Goal: Task Accomplishment & Management: Use online tool/utility

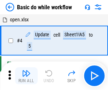
click at [26, 76] on img "button" at bounding box center [26, 73] width 9 height 9
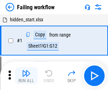
click at [26, 76] on img "button" at bounding box center [26, 73] width 9 height 9
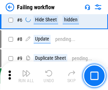
scroll to position [150, 0]
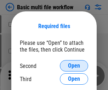
click at [74, 66] on span "Open" at bounding box center [74, 66] width 12 height 6
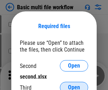
click at [74, 84] on span "Open" at bounding box center [74, 87] width 12 height 6
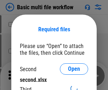
scroll to position [3, 0]
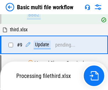
scroll to position [247, 0]
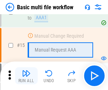
click at [26, 76] on img "button" at bounding box center [26, 73] width 9 height 9
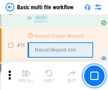
scroll to position [472, 0]
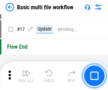
click at [26, 76] on img "button" at bounding box center [26, 73] width 9 height 9
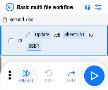
click at [26, 76] on img "button" at bounding box center [26, 73] width 9 height 9
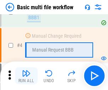
click at [26, 76] on img "button" at bounding box center [26, 73] width 9 height 9
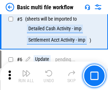
click at [26, 76] on img "button" at bounding box center [26, 73] width 9 height 9
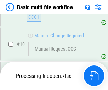
scroll to position [332, 0]
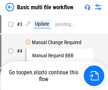
scroll to position [29, 0]
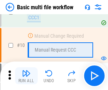
click at [26, 76] on img "button" at bounding box center [26, 73] width 9 height 9
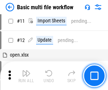
click at [26, 76] on img "button" at bounding box center [26, 73] width 9 height 9
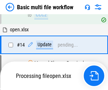
scroll to position [371, 0]
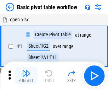
click at [26, 76] on img "button" at bounding box center [26, 73] width 9 height 9
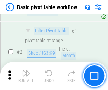
scroll to position [170, 0]
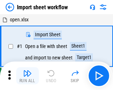
click at [26, 76] on img "button" at bounding box center [27, 73] width 9 height 9
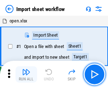
scroll to position [2, 0]
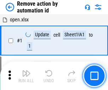
scroll to position [26, 0]
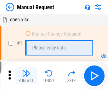
click at [26, 76] on img "button" at bounding box center [26, 73] width 9 height 9
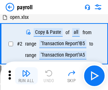
click at [26, 76] on img "button" at bounding box center [26, 73] width 9 height 9
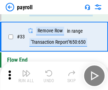
scroll to position [88, 0]
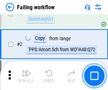
scroll to position [115, 0]
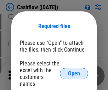
click at [74, 71] on span "Open" at bounding box center [74, 74] width 12 height 6
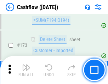
scroll to position [751, 0]
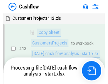
scroll to position [143, 0]
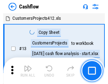
scroll to position [8, 0]
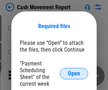
click at [74, 73] on span "Open" at bounding box center [74, 74] width 12 height 6
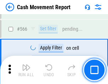
scroll to position [3251, 0]
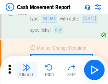
click at [26, 70] on img "button" at bounding box center [26, 67] width 9 height 9
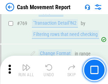
scroll to position [3942, 0]
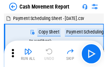
scroll to position [13, 0]
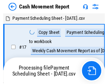
scroll to position [4, 0]
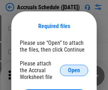
click at [74, 70] on span "Open" at bounding box center [74, 70] width 12 height 6
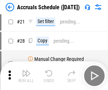
click at [26, 76] on img "button" at bounding box center [26, 73] width 9 height 9
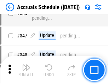
scroll to position [1467, 0]
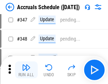
click at [26, 70] on img "button" at bounding box center [26, 67] width 9 height 9
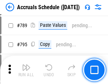
scroll to position [2980, 0]
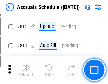
click at [26, 70] on img "button" at bounding box center [26, 67] width 9 height 9
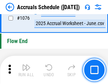
scroll to position [4248, 0]
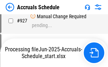
scroll to position [3750, 0]
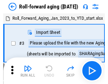
scroll to position [1, 0]
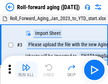
click at [26, 70] on img "button" at bounding box center [26, 67] width 9 height 9
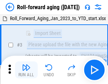
click at [26, 70] on img "button" at bounding box center [26, 67] width 9 height 9
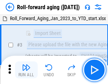
scroll to position [46, 0]
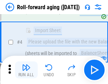
click at [26, 70] on img "button" at bounding box center [26, 67] width 9 height 9
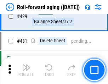
scroll to position [2460, 0]
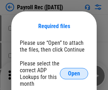
click at [74, 73] on span "Open" at bounding box center [74, 74] width 12 height 6
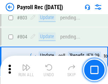
scroll to position [4507, 0]
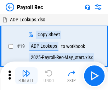
click at [26, 76] on img "button" at bounding box center [26, 73] width 9 height 9
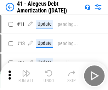
click at [26, 76] on img "button" at bounding box center [26, 73] width 9 height 9
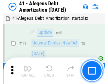
scroll to position [88, 0]
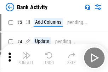
click at [26, 58] on img "button" at bounding box center [26, 55] width 9 height 9
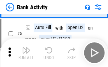
scroll to position [38, 0]
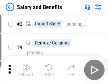
click at [26, 70] on img "button" at bounding box center [26, 67] width 9 height 9
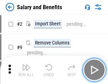
scroll to position [10, 0]
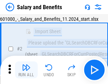
click at [26, 70] on img "button" at bounding box center [26, 67] width 9 height 9
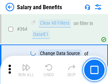
scroll to position [3340, 0]
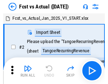
scroll to position [9, 0]
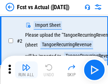
click at [26, 70] on img "button" at bounding box center [26, 67] width 9 height 9
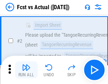
click at [26, 70] on img "button" at bounding box center [26, 67] width 9 height 9
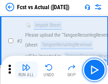
scroll to position [66, 0]
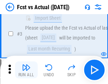
click at [26, 70] on img "button" at bounding box center [26, 67] width 9 height 9
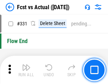
scroll to position [3395, 0]
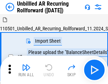
scroll to position [15, 0]
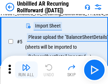
click at [26, 70] on img "button" at bounding box center [26, 67] width 9 height 9
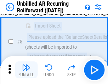
click at [26, 70] on img "button" at bounding box center [26, 67] width 9 height 9
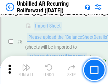
scroll to position [67, 0]
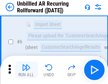
click at [26, 70] on img "button" at bounding box center [26, 67] width 9 height 9
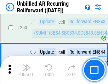
scroll to position [2409, 0]
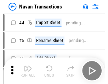
scroll to position [11, 0]
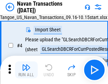
click at [26, 70] on img "button" at bounding box center [26, 67] width 9 height 9
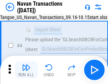
click at [26, 70] on img "button" at bounding box center [26, 67] width 9 height 9
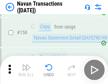
scroll to position [2300, 0]
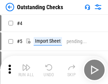
click at [26, 70] on img "button" at bounding box center [26, 67] width 9 height 9
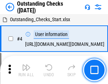
scroll to position [30, 0]
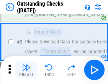
click at [26, 70] on img "button" at bounding box center [26, 67] width 9 height 9
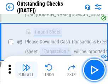
scroll to position [74, 0]
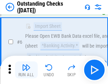
click at [26, 70] on img "button" at bounding box center [26, 67] width 9 height 9
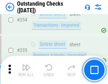
scroll to position [2154, 0]
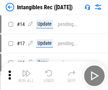
click at [26, 76] on img "button" at bounding box center [26, 73] width 9 height 9
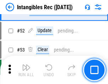
scroll to position [276, 0]
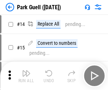
click at [26, 70] on img "button" at bounding box center [26, 73] width 9 height 9
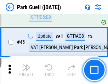
scroll to position [887, 0]
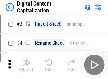
click at [26, 60] on img "button" at bounding box center [26, 62] width 9 height 9
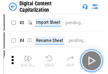
scroll to position [21, 0]
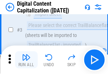
click at [26, 60] on img "button" at bounding box center [26, 57] width 9 height 9
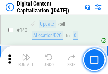
scroll to position [752, 0]
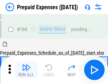
click at [26, 70] on img "button" at bounding box center [26, 67] width 9 height 9
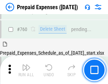
scroll to position [1966, 0]
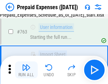
click at [26, 70] on img "button" at bounding box center [26, 67] width 9 height 9
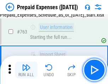
scroll to position [2008, 0]
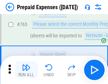
click at [26, 70] on img "button" at bounding box center [26, 67] width 9 height 9
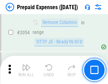
scroll to position [7415, 0]
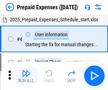
click at [26, 76] on img "button" at bounding box center [26, 73] width 9 height 9
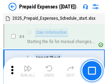
scroll to position [31, 0]
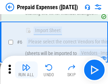
click at [26, 70] on img "button" at bounding box center [26, 67] width 9 height 9
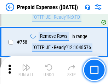
scroll to position [2527, 0]
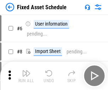
click at [26, 76] on img "button" at bounding box center [26, 73] width 9 height 9
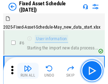
scroll to position [38, 0]
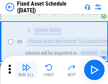
click at [26, 70] on img "button" at bounding box center [26, 67] width 9 height 9
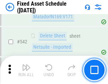
scroll to position [2529, 0]
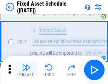
click at [26, 70] on img "button" at bounding box center [26, 67] width 9 height 9
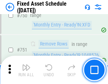
scroll to position [3458, 0]
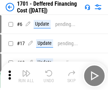
click at [26, 76] on img "button" at bounding box center [26, 73] width 9 height 9
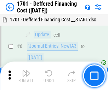
scroll to position [85, 0]
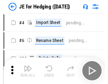
scroll to position [1, 0]
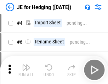
click at [26, 70] on img "button" at bounding box center [26, 67] width 9 height 9
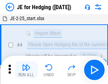
click at [26, 70] on img "button" at bounding box center [26, 67] width 9 height 9
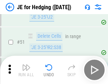
scroll to position [459, 0]
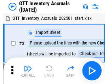
scroll to position [1, 0]
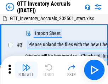
click at [26, 70] on img "button" at bounding box center [26, 67] width 9 height 9
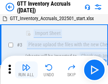
click at [26, 70] on img "button" at bounding box center [26, 67] width 9 height 9
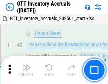
scroll to position [46, 0]
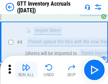
click at [26, 70] on img "button" at bounding box center [26, 67] width 9 height 9
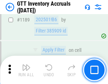
scroll to position [5792, 0]
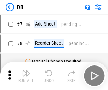
click at [26, 76] on img "button" at bounding box center [26, 73] width 9 height 9
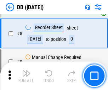
scroll to position [68, 0]
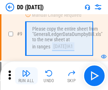
click at [26, 76] on img "button" at bounding box center [26, 73] width 9 height 9
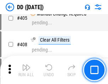
scroll to position [3174, 0]
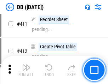
click at [26, 70] on img "button" at bounding box center [26, 67] width 9 height 9
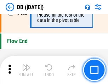
scroll to position [3395, 0]
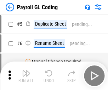
click at [26, 76] on img "button" at bounding box center [26, 73] width 9 height 9
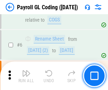
scroll to position [85, 0]
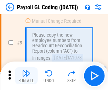
click at [26, 76] on img "button" at bounding box center [26, 73] width 9 height 9
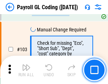
scroll to position [1664, 0]
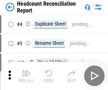
click at [26, 76] on img "button" at bounding box center [26, 73] width 9 height 9
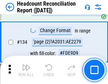
scroll to position [853, 0]
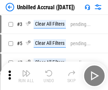
click at [26, 76] on img "button" at bounding box center [26, 73] width 9 height 9
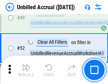
scroll to position [643, 0]
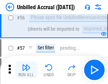
click at [26, 70] on img "button" at bounding box center [26, 67] width 9 height 9
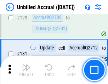
scroll to position [2113, 0]
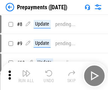
click at [26, 76] on img "button" at bounding box center [26, 73] width 9 height 9
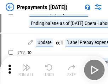
scroll to position [44, 0]
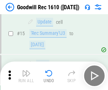
scroll to position [121, 0]
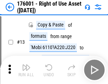
scroll to position [46, 0]
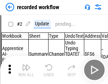
click at [26, 70] on img "button" at bounding box center [26, 67] width 9 height 9
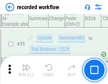
scroll to position [2217, 0]
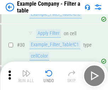
scroll to position [649, 0]
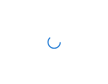
scroll to position [11, 0]
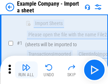
click at [26, 70] on img "button" at bounding box center [26, 67] width 9 height 9
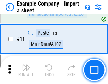
scroll to position [157, 0]
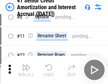
click at [26, 70] on img "button" at bounding box center [26, 67] width 9 height 9
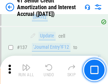
scroll to position [651, 0]
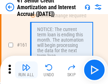
click at [26, 70] on img "button" at bounding box center [26, 67] width 9 height 9
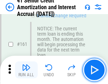
scroll to position [759, 0]
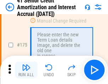
click at [26, 70] on img "button" at bounding box center [26, 67] width 9 height 9
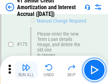
scroll to position [831, 0]
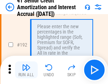
click at [26, 70] on img "button" at bounding box center [26, 67] width 9 height 9
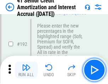
scroll to position [905, 0]
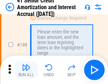
click at [26, 70] on img "button" at bounding box center [26, 67] width 9 height 9
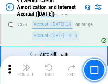
scroll to position [1812, 0]
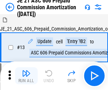
click at [26, 70] on img "button" at bounding box center [26, 73] width 9 height 9
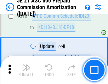
scroll to position [1324, 0]
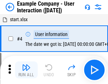
click at [26, 70] on img "button" at bounding box center [26, 67] width 9 height 9
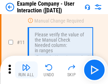
click at [26, 70] on img "button" at bounding box center [26, 67] width 9 height 9
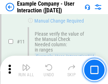
scroll to position [154, 0]
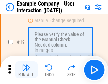
click at [26, 70] on img "button" at bounding box center [26, 67] width 9 height 9
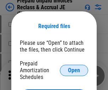
click at [74, 70] on span "Open" at bounding box center [74, 70] width 12 height 6
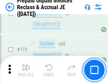
scroll to position [958, 0]
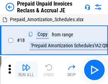
click at [26, 70] on img "button" at bounding box center [26, 67] width 9 height 9
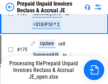
scroll to position [581, 0]
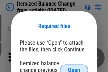
click at [74, 67] on span "Open" at bounding box center [74, 70] width 12 height 6
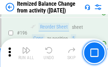
scroll to position [1365, 0]
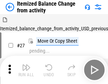
scroll to position [11, 0]
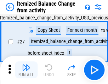
click at [26, 70] on img "button" at bounding box center [26, 67] width 9 height 9
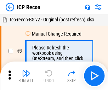
scroll to position [3, 0]
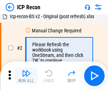
click at [26, 76] on img "button" at bounding box center [26, 73] width 9 height 9
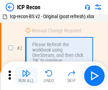
click at [26, 76] on img "button" at bounding box center [26, 73] width 9 height 9
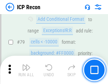
scroll to position [695, 0]
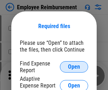
click at [74, 67] on span "Open" at bounding box center [74, 67] width 12 height 6
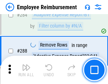
scroll to position [1928, 0]
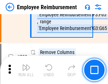
click at [26, 70] on img "button" at bounding box center [26, 67] width 9 height 9
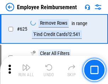
scroll to position [4247, 0]
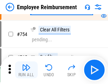
click at [26, 70] on img "button" at bounding box center [26, 67] width 9 height 9
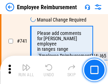
scroll to position [4977, 0]
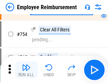
click at [26, 70] on img "button" at bounding box center [26, 67] width 9 height 9
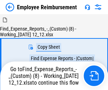
scroll to position [24, 0]
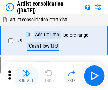
click at [26, 76] on img "button" at bounding box center [26, 73] width 9 height 9
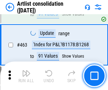
scroll to position [3106, 0]
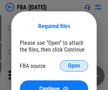
click at [74, 66] on span "Open" at bounding box center [74, 66] width 12 height 6
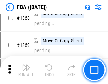
scroll to position [7618, 0]
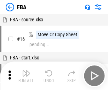
scroll to position [7, 0]
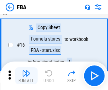
click at [26, 76] on img "button" at bounding box center [26, 73] width 9 height 9
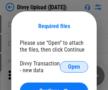
click at [74, 67] on span "Open" at bounding box center [74, 67] width 12 height 6
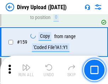
scroll to position [735, 0]
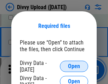
click at [74, 67] on span "Open" at bounding box center [74, 67] width 12 height 6
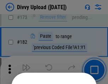
scroll to position [796, 0]
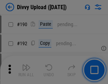
scroll to position [895, 0]
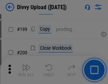
scroll to position [1031, 0]
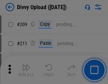
scroll to position [1205, 0]
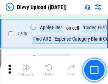
scroll to position [4852, 0]
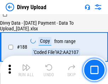
scroll to position [835, 0]
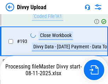
scroll to position [950, 0]
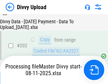
scroll to position [1148, 0]
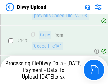
scroll to position [1107, 0]
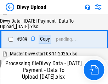
scroll to position [1304, 0]
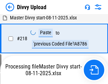
scroll to position [1576, 0]
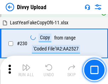
scroll to position [1760, 0]
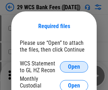
click at [74, 67] on span "Open" at bounding box center [74, 67] width 12 height 6
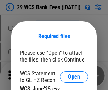
scroll to position [10, 0]
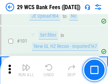
scroll to position [691, 0]
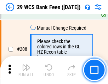
click at [26, 70] on img "button" at bounding box center [26, 67] width 9 height 9
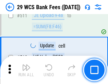
scroll to position [3569, 0]
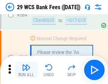
click at [26, 70] on img "button" at bounding box center [26, 67] width 9 height 9
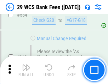
scroll to position [3836, 0]
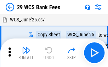
scroll to position [13, 0]
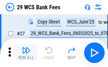
click at [26, 52] on img "button" at bounding box center [26, 50] width 9 height 9
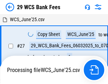
scroll to position [4, 0]
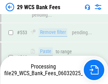
scroll to position [3787, 0]
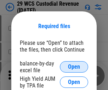
click at [74, 67] on span "Open" at bounding box center [74, 67] width 12 height 6
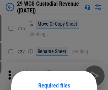
scroll to position [59, 0]
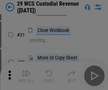
scroll to position [152, 0]
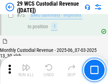
scroll to position [741, 0]
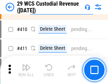
click at [26, 70] on img "button" at bounding box center [26, 67] width 9 height 9
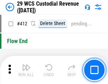
scroll to position [3388, 0]
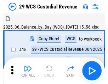
scroll to position [17, 0]
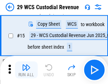
click at [26, 70] on img "button" at bounding box center [26, 67] width 9 height 9
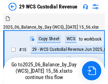
scroll to position [13, 0]
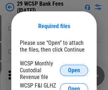
click at [74, 70] on span "Open" at bounding box center [74, 70] width 12 height 6
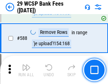
scroll to position [2792, 0]
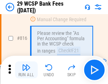
click at [26, 70] on img "button" at bounding box center [26, 67] width 9 height 9
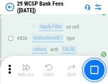
scroll to position [4501, 0]
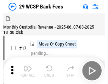
scroll to position [17, 0]
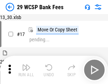
click at [26, 70] on img "button" at bounding box center [26, 67] width 9 height 9
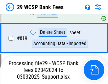
scroll to position [4362, 0]
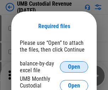
click at [74, 67] on span "Open" at bounding box center [74, 67] width 12 height 6
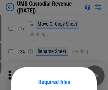
scroll to position [56, 0]
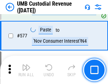
scroll to position [3308, 0]
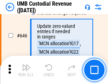
click at [26, 70] on img "button" at bounding box center [26, 67] width 9 height 9
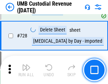
scroll to position [4376, 0]
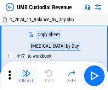
click at [26, 76] on img "button" at bounding box center [26, 73] width 9 height 9
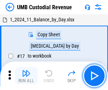
scroll to position [5, 0]
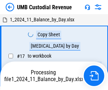
scroll to position [5, 0]
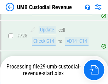
scroll to position [4329, 0]
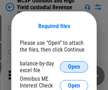
click at [74, 67] on span "Open" at bounding box center [74, 67] width 12 height 6
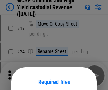
scroll to position [56, 0]
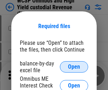
click at [74, 67] on span "Open" at bounding box center [74, 67] width 12 height 6
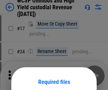
scroll to position [56, 0]
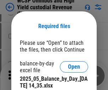
scroll to position [487, 0]
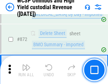
scroll to position [6003, 0]
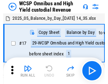
scroll to position [4, 0]
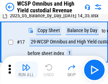
click at [26, 70] on img "button" at bounding box center [26, 67] width 9 height 9
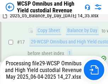
scroll to position [148, 0]
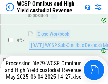
scroll to position [519, 0]
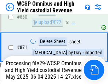
scroll to position [5987, 0]
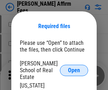
click at [74, 67] on span "Open" at bounding box center [74, 70] width 12 height 6
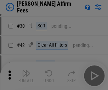
scroll to position [144, 0]
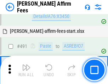
scroll to position [1929, 0]
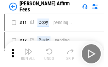
scroll to position [7, 0]
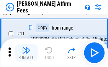
click at [26, 52] on img "button" at bounding box center [26, 50] width 9 height 9
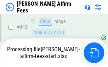
scroll to position [1860, 0]
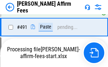
scroll to position [1938, 0]
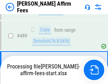
scroll to position [1851, 0]
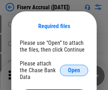
click at [74, 67] on span "Open" at bounding box center [74, 70] width 12 height 6
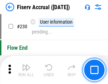
scroll to position [2248, 0]
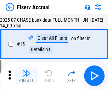
click at [26, 76] on img "button" at bounding box center [26, 73] width 9 height 9
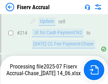
scroll to position [2153, 0]
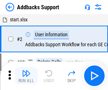
click at [26, 70] on img "button" at bounding box center [26, 73] width 9 height 9
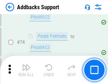
scroll to position [516, 0]
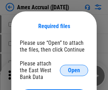
click at [74, 70] on span "Open" at bounding box center [74, 70] width 12 height 6
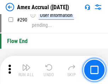
scroll to position [2209, 0]
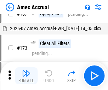
click at [26, 76] on img "button" at bounding box center [26, 73] width 9 height 9
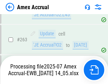
scroll to position [1884, 0]
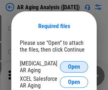
click at [74, 66] on span "Open" at bounding box center [74, 67] width 12 height 6
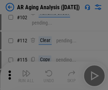
scroll to position [98, 0]
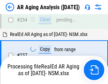
scroll to position [1100, 0]
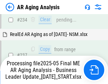
scroll to position [1091, 0]
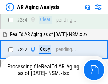
scroll to position [1091, 0]
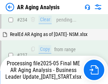
scroll to position [1091, 0]
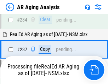
scroll to position [1091, 0]
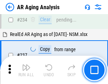
scroll to position [1091, 0]
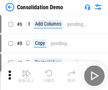
click at [26, 76] on img "button" at bounding box center [26, 73] width 9 height 9
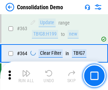
scroll to position [2377, 0]
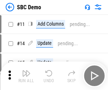
click at [26, 76] on img "button" at bounding box center [26, 73] width 9 height 9
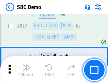
scroll to position [1866, 0]
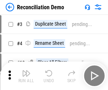
click at [26, 76] on img "button" at bounding box center [26, 73] width 9 height 9
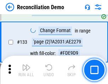
scroll to position [842, 0]
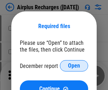
click at [74, 66] on span "Open" at bounding box center [74, 66] width 12 height 6
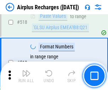
scroll to position [3052, 0]
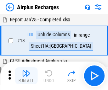
click at [26, 76] on img "button" at bounding box center [26, 73] width 9 height 9
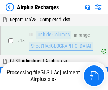
scroll to position [31, 0]
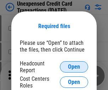
click at [74, 67] on span "Open" at bounding box center [74, 67] width 12 height 6
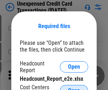
click at [74, 88] on span "Open" at bounding box center [74, 91] width 12 height 6
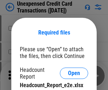
scroll to position [6, 0]
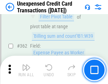
scroll to position [1824, 0]
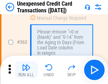
click at [26, 70] on img "button" at bounding box center [26, 67] width 9 height 9
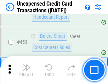
scroll to position [2419, 0]
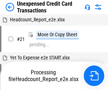
scroll to position [11, 0]
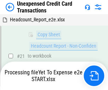
scroll to position [151, 0]
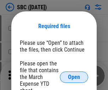
click at [74, 77] on span "Open" at bounding box center [74, 77] width 12 height 6
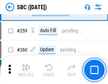
scroll to position [1386, 0]
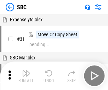
scroll to position [7, 0]
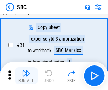
click at [26, 76] on img "button" at bounding box center [26, 73] width 9 height 9
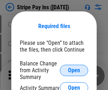
click at [74, 70] on span "Open" at bounding box center [74, 70] width 12 height 6
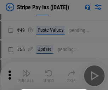
scroll to position [129, 0]
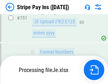
scroll to position [3677, 0]
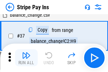
click at [26, 58] on img "button" at bounding box center [26, 55] width 9 height 9
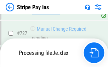
scroll to position [3662, 0]
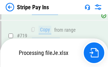
scroll to position [3662, 0]
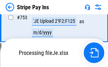
scroll to position [3662, 0]
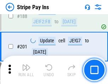
scroll to position [1010, 0]
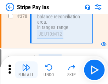
click at [26, 70] on img "button" at bounding box center [26, 67] width 9 height 9
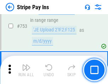
scroll to position [3653, 0]
